Goal: Information Seeking & Learning: Learn about a topic

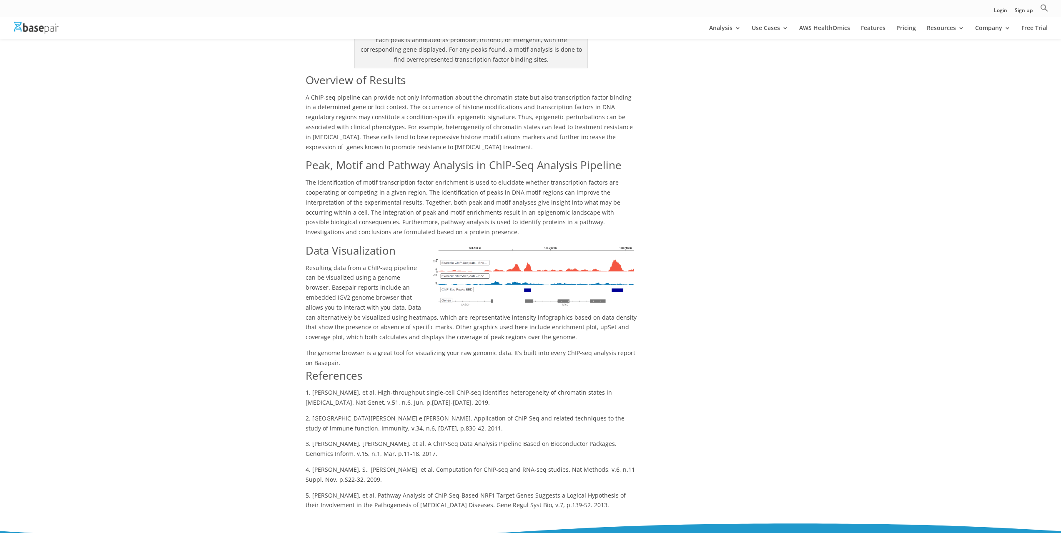
scroll to position [1209, 0]
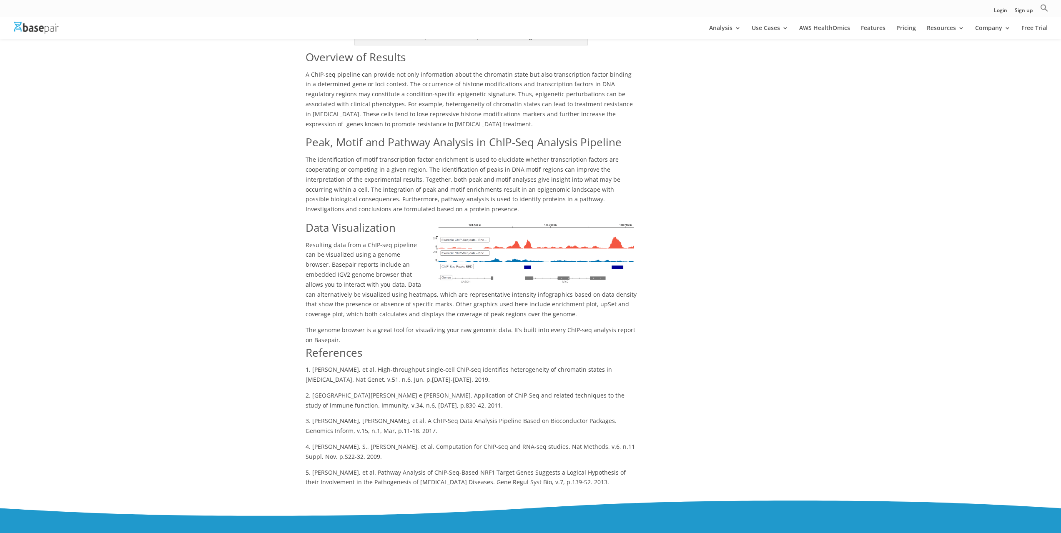
drag, startPoint x: 308, startPoint y: 339, endPoint x: 509, endPoint y: 348, distance: 200.7
click at [509, 365] on p "1. [PERSON_NAME], et al. High-throughput single-cell ChIP-seq identifies hetero…" at bounding box center [470, 378] width 331 height 26
drag, startPoint x: 476, startPoint y: 346, endPoint x: 267, endPoint y: 325, distance: 210.7
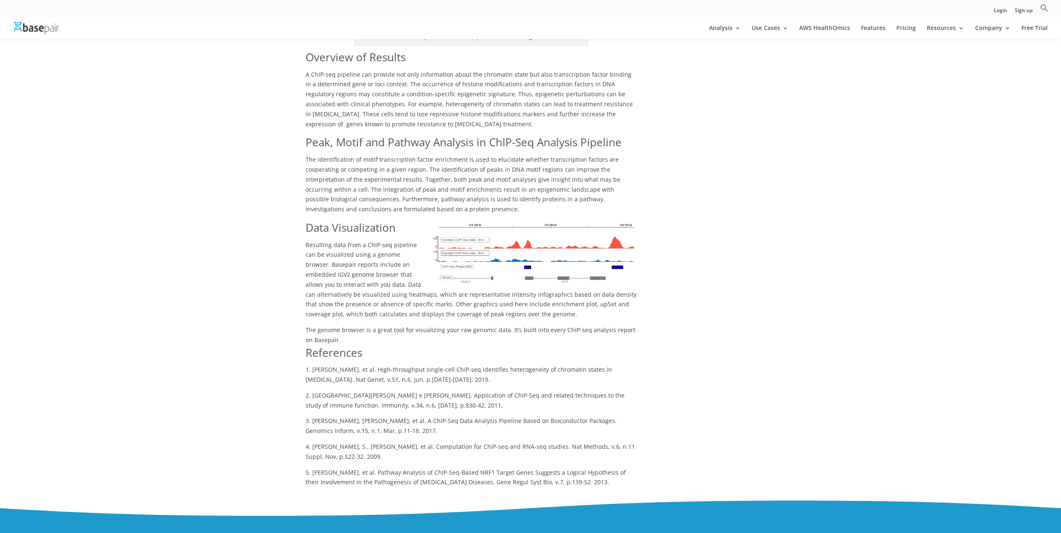
click at [308, 365] on p "1. [PERSON_NAME], et al. High-throughput single-cell ChIP-seq identifies hetero…" at bounding box center [470, 378] width 331 height 26
click at [313, 365] on p "1. [PERSON_NAME], et al. High-throughput single-cell ChIP-seq identifies hetero…" at bounding box center [470, 378] width 331 height 26
drag, startPoint x: 306, startPoint y: 340, endPoint x: 554, endPoint y: 348, distance: 248.1
click at [554, 365] on p "1. [PERSON_NAME], et al. High-throughput single-cell ChIP-seq identifies hetero…" at bounding box center [470, 378] width 331 height 26
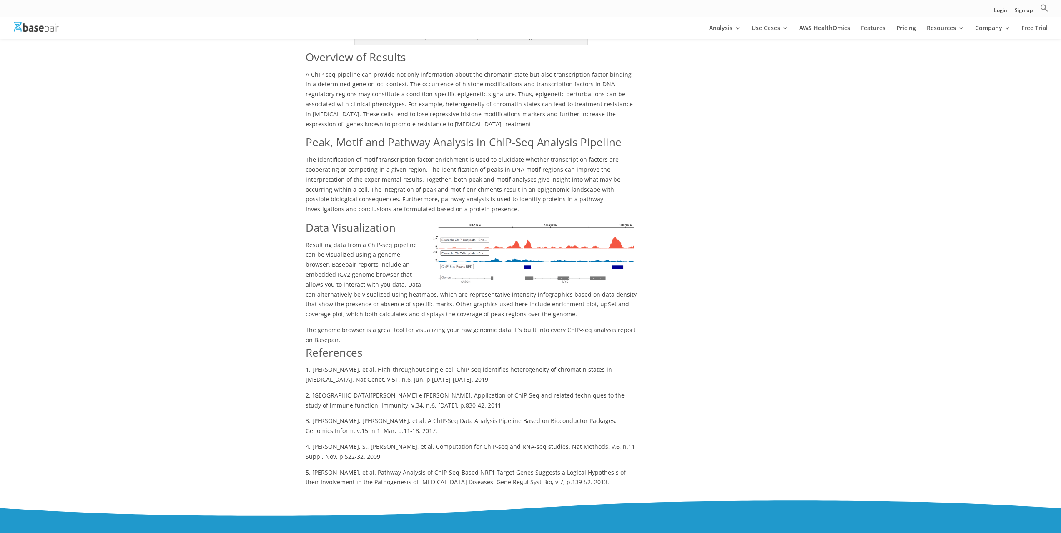
click at [554, 365] on p "1. [PERSON_NAME], et al. High-throughput single-cell ChIP-seq identifies hetero…" at bounding box center [470, 378] width 331 height 26
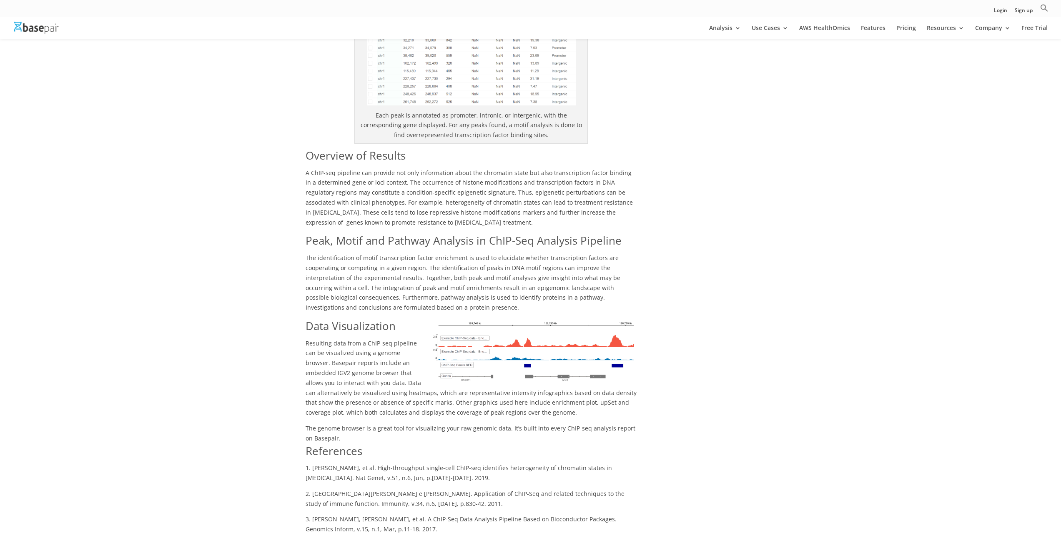
scroll to position [1125, 0]
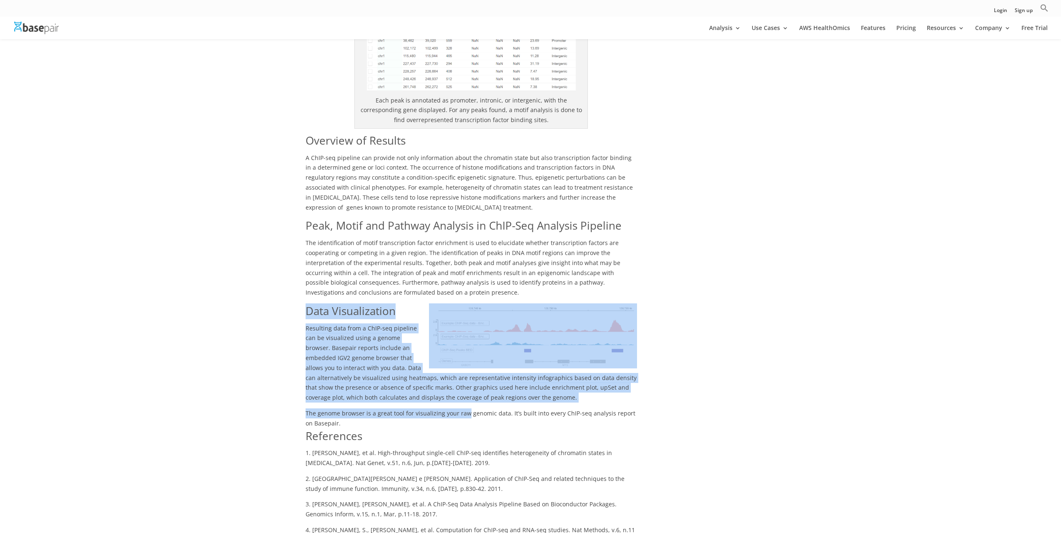
drag, startPoint x: 301, startPoint y: 280, endPoint x: 462, endPoint y: 388, distance: 194.2
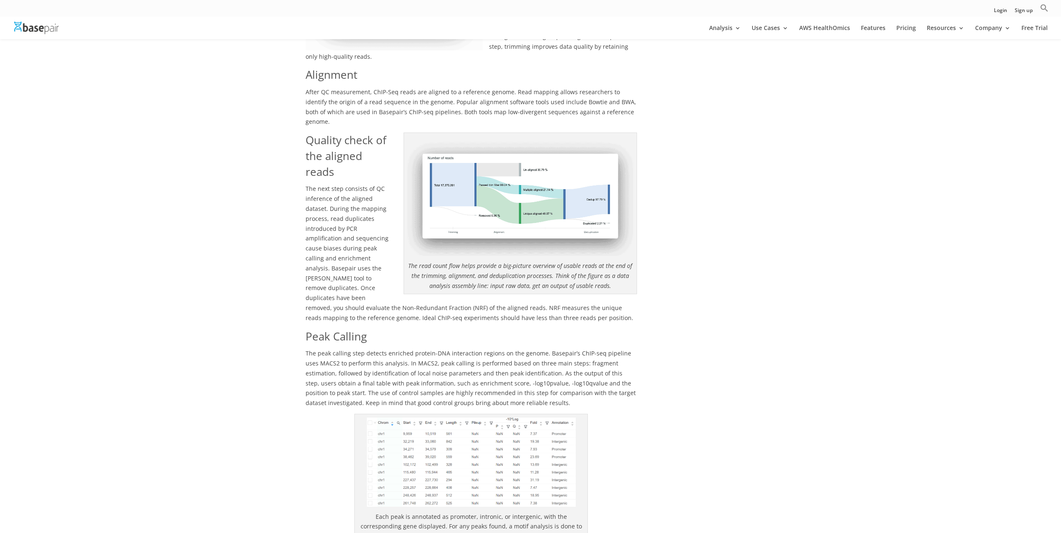
scroll to position [708, 0]
click at [636, 349] on p "The peak calling step detects enriched protein-DNA interaction regions on the g…" at bounding box center [470, 381] width 331 height 65
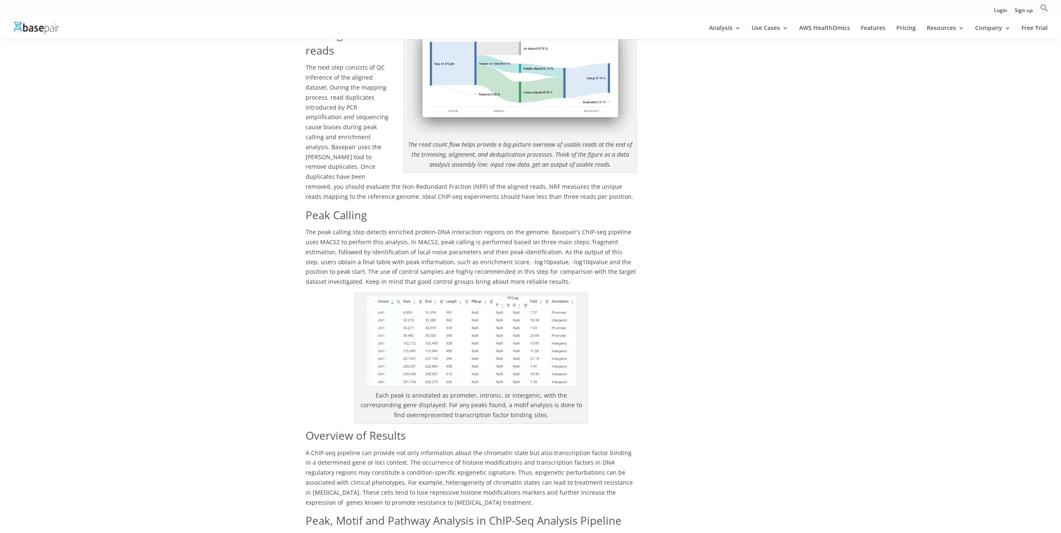
scroll to position [834, 0]
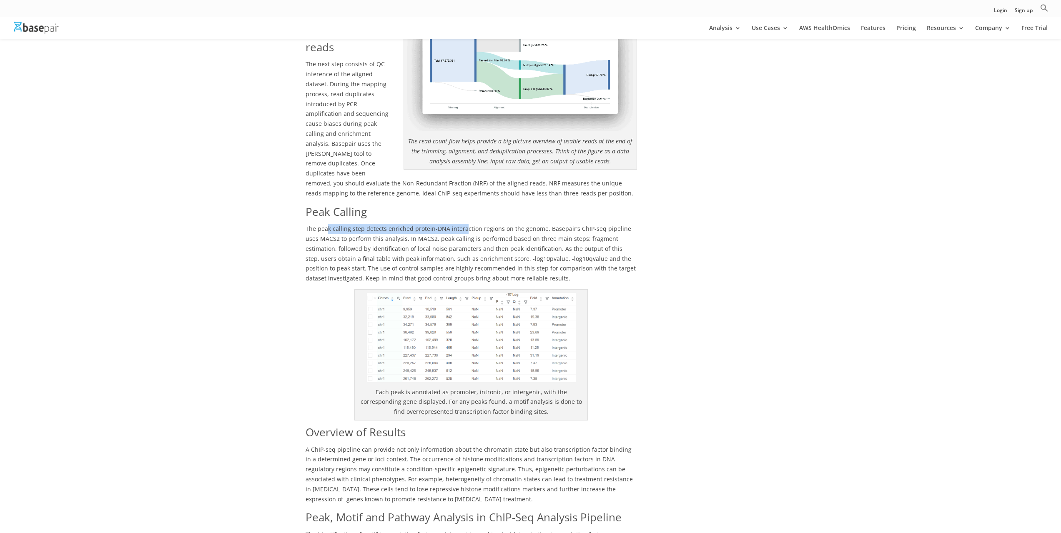
drag, startPoint x: 326, startPoint y: 194, endPoint x: 463, endPoint y: 202, distance: 136.9
click at [463, 224] on p "The peak calling step detects enriched protein-DNA interaction regions on the g…" at bounding box center [470, 256] width 331 height 65
click at [453, 225] on span "The peak calling step detects enriched protein-DNA interaction regions on the g…" at bounding box center [470, 254] width 330 height 58
drag, startPoint x: 379, startPoint y: 200, endPoint x: 514, endPoint y: 202, distance: 135.0
click at [514, 225] on span "The peak calling step detects enriched protein-DNA interaction regions on the g…" at bounding box center [470, 254] width 330 height 58
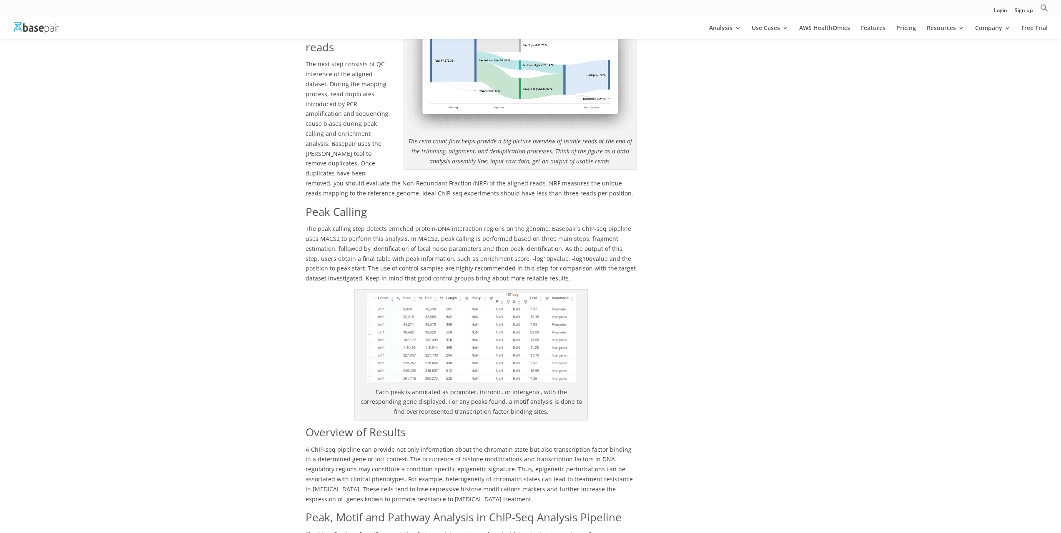
click at [527, 224] on p "The peak calling step detects enriched protein-DNA interaction regions on the g…" at bounding box center [470, 256] width 331 height 65
drag, startPoint x: 539, startPoint y: 194, endPoint x: 606, endPoint y: 213, distance: 69.6
click at [607, 224] on p "The peak calling step detects enriched protein-DNA interaction regions on the g…" at bounding box center [470, 256] width 331 height 65
click at [606, 224] on p "The peak calling step detects enriched protein-DNA interaction regions on the g…" at bounding box center [470, 256] width 331 height 65
drag, startPoint x: 306, startPoint y: 204, endPoint x: 379, endPoint y: 211, distance: 73.7
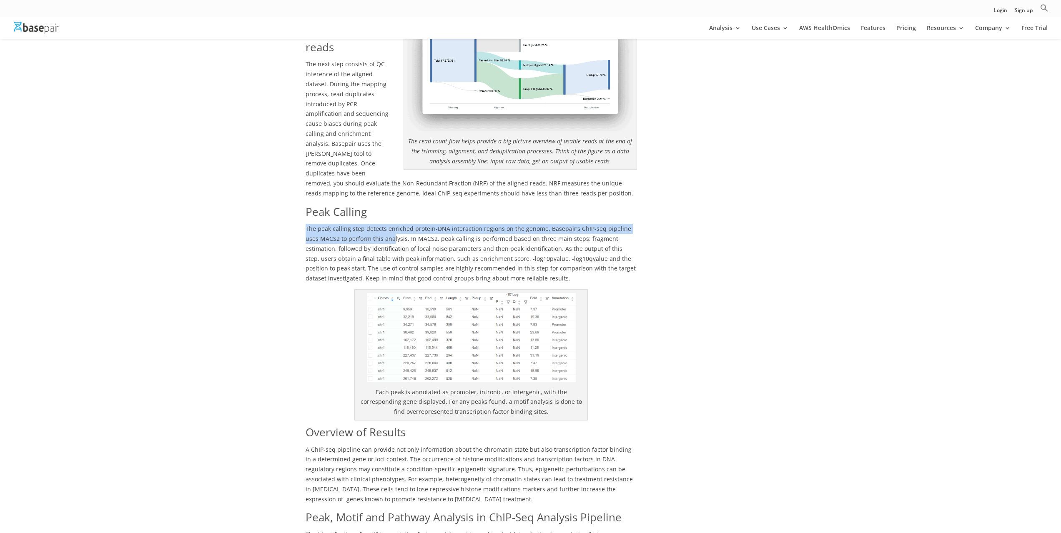
click at [379, 224] on p "The peak calling step detects enriched protein-DNA interaction regions on the g…" at bounding box center [470, 256] width 331 height 65
click at [381, 225] on span "The peak calling step detects enriched protein-DNA interaction regions on the g…" at bounding box center [470, 254] width 330 height 58
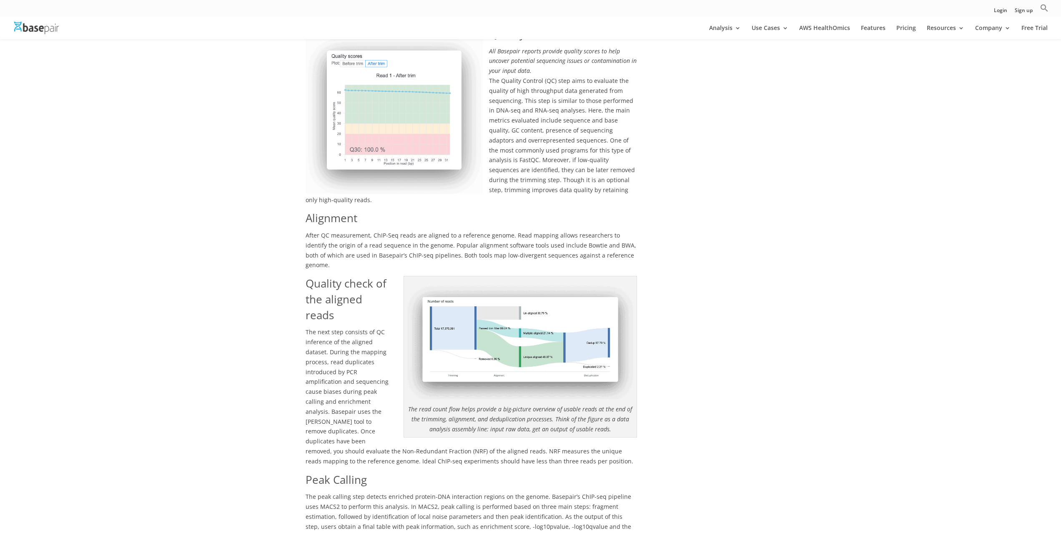
scroll to position [583, 0]
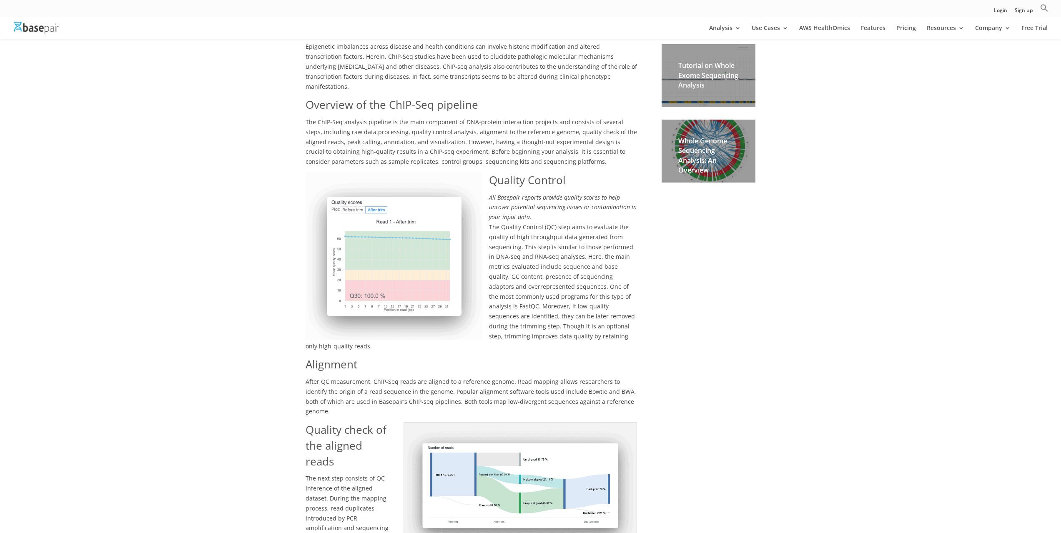
scroll to position [500, 0]
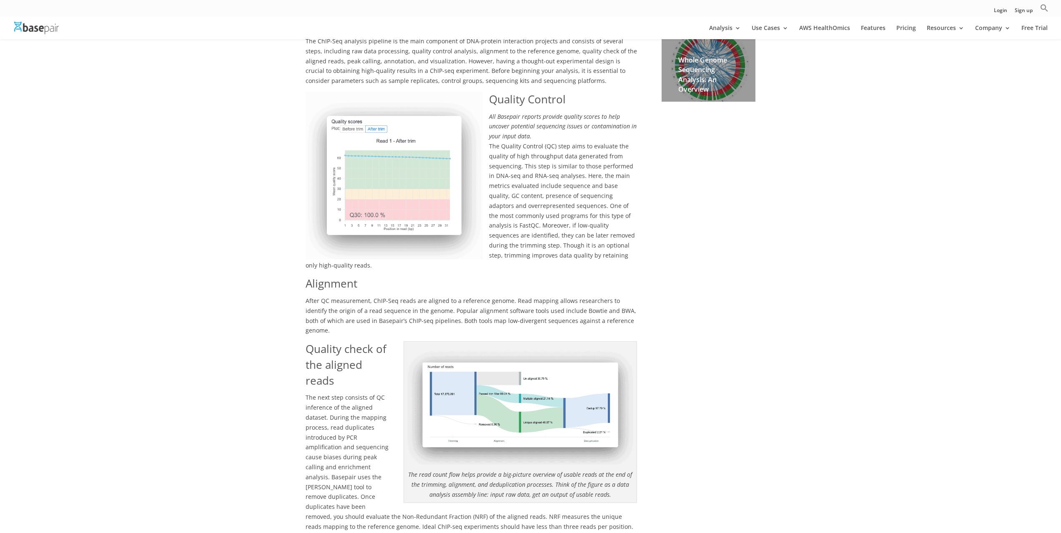
click at [504, 205] on span "The Quality Control (QC) step aims to evaluate the quality of high throughput d…" at bounding box center [469, 205] width 329 height 127
click at [574, 212] on span "The Quality Control (QC) step aims to evaluate the quality of high throughput d…" at bounding box center [469, 205] width 329 height 127
drag, startPoint x: 531, startPoint y: 231, endPoint x: 690, endPoint y: 253, distance: 160.3
click at [690, 253] on div "A brief introduction to ChIP-Seq Protein-DNA interactions are widely used to el…" at bounding box center [530, 450] width 450 height 1513
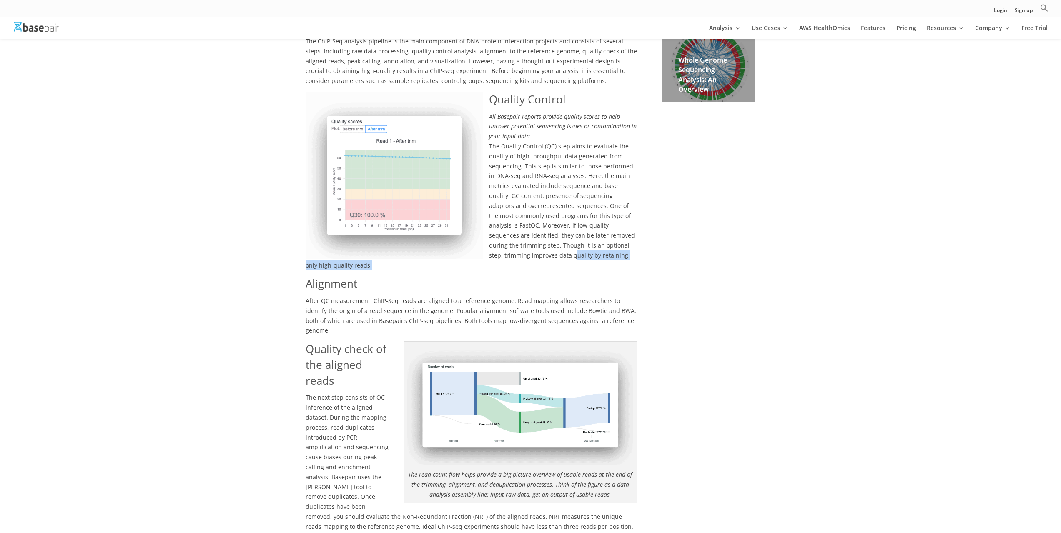
click at [689, 253] on div "A brief introduction to ChIP-Seq Protein-DNA interactions are widely used to el…" at bounding box center [530, 450] width 450 height 1513
drag, startPoint x: 520, startPoint y: 219, endPoint x: 627, endPoint y: 241, distance: 109.0
click at [627, 241] on p "The Quality Control (QC) step aims to evaluate the quality of high throughput d…" at bounding box center [470, 208] width 331 height 135
click at [626, 241] on p "The Quality Control (QC) step aims to evaluate the quality of high throughput d…" at bounding box center [470, 208] width 331 height 135
